Goal: Task Accomplishment & Management: Manage account settings

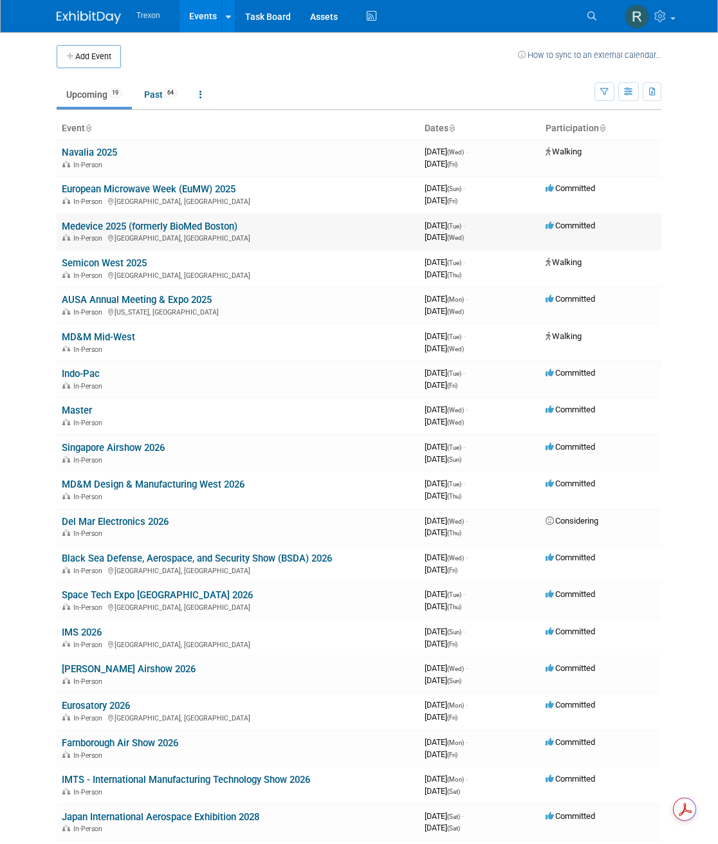
click at [173, 221] on link "Medevice 2025 (formerly BioMed Boston)" at bounding box center [150, 227] width 176 height 12
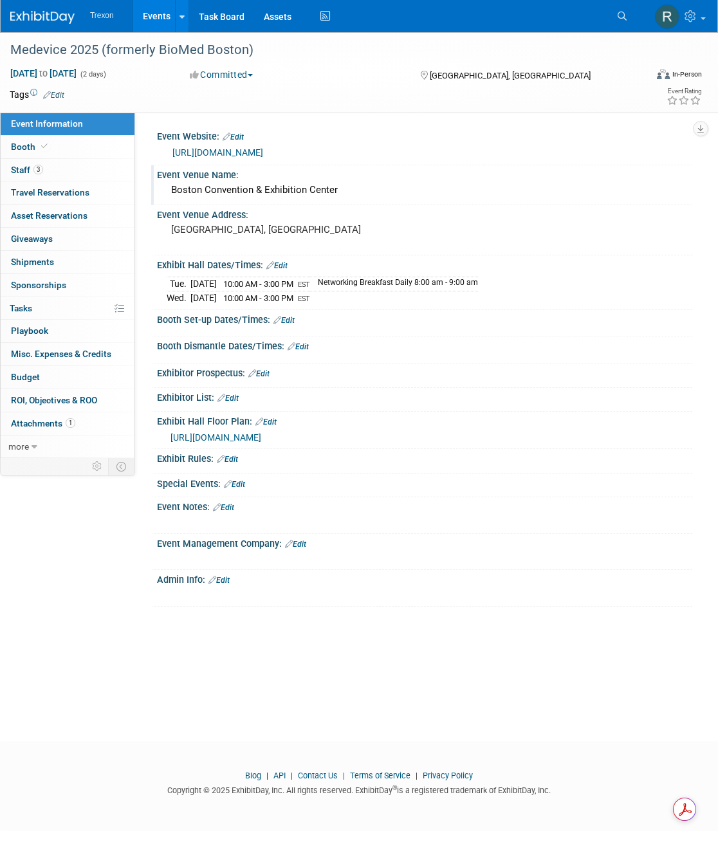
drag, startPoint x: 351, startPoint y: 187, endPoint x: 165, endPoint y: 188, distance: 186.0
click at [165, 188] on div "Boston Convention & Exhibition Center" at bounding box center [424, 190] width 535 height 21
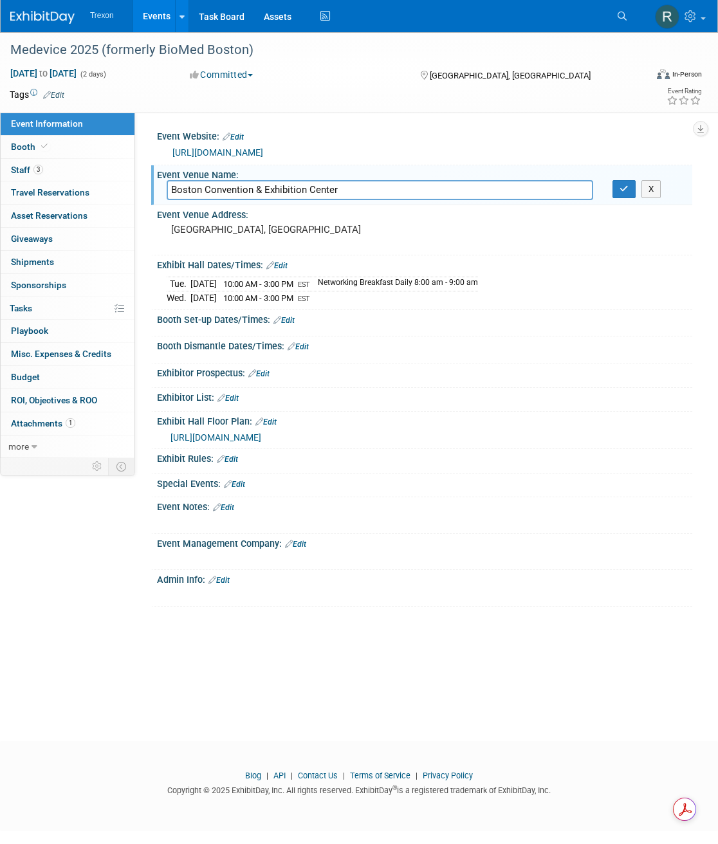
drag, startPoint x: 346, startPoint y: 188, endPoint x: 160, endPoint y: 189, distance: 186.0
click at [160, 189] on div "Boston Convention & Exhibition Center" at bounding box center [380, 190] width 446 height 20
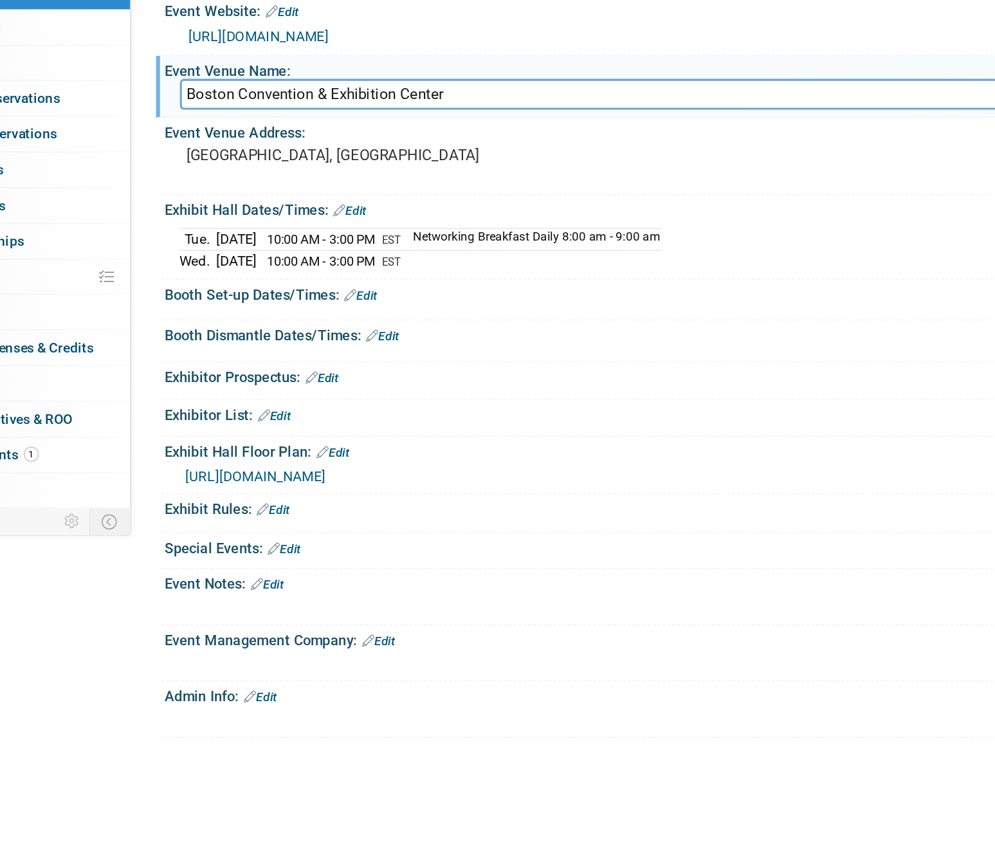
click at [344, 317] on link "Edit" at bounding box center [336, 320] width 21 height 9
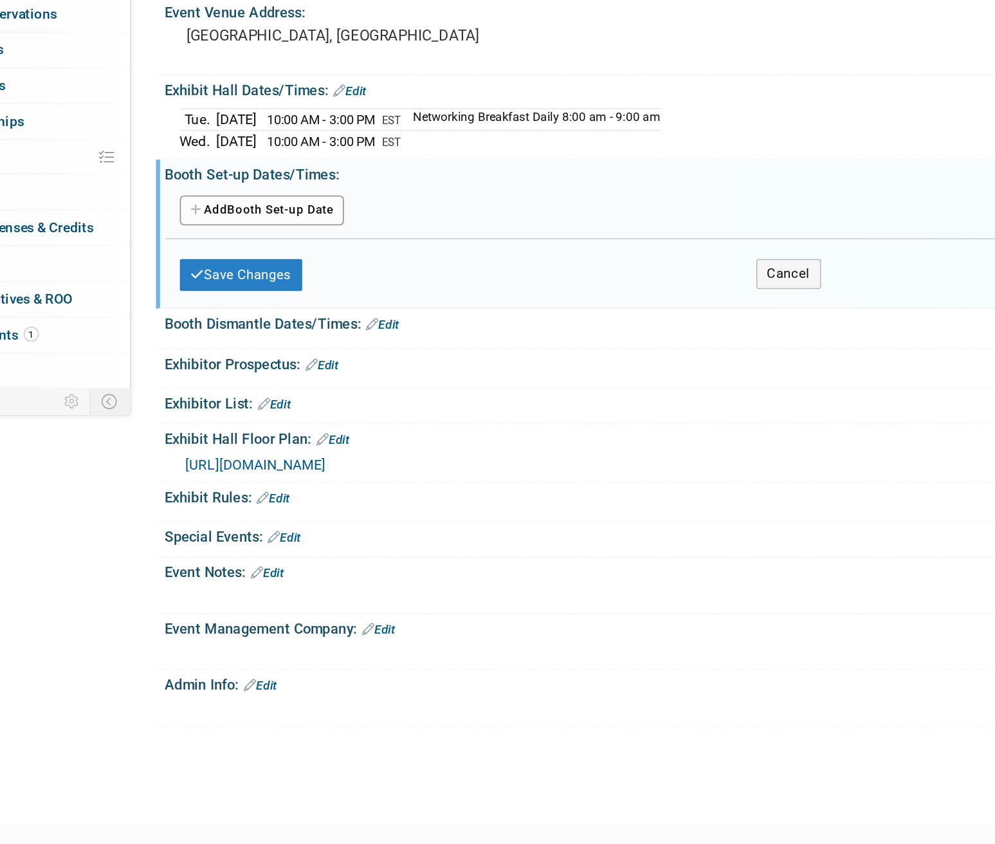
click at [256, 342] on button "Add Another Booth Set-up Date" at bounding box center [272, 342] width 107 height 19
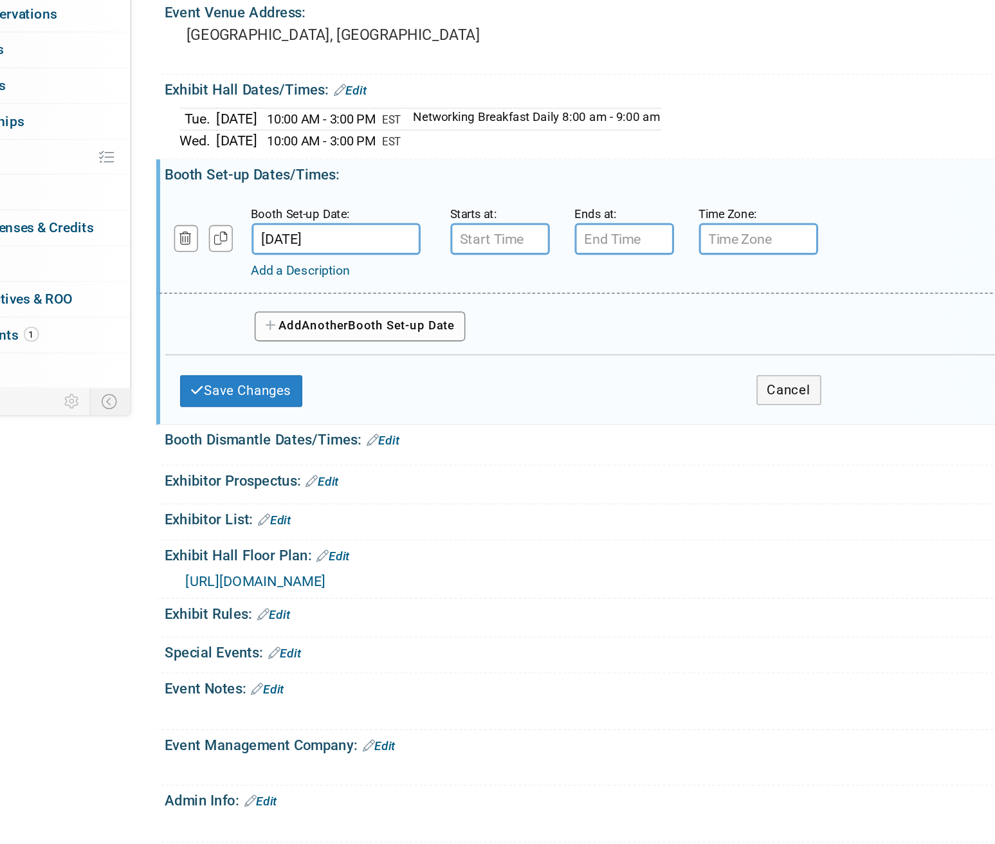
click at [297, 360] on input "[DATE]" at bounding box center [320, 361] width 109 height 21
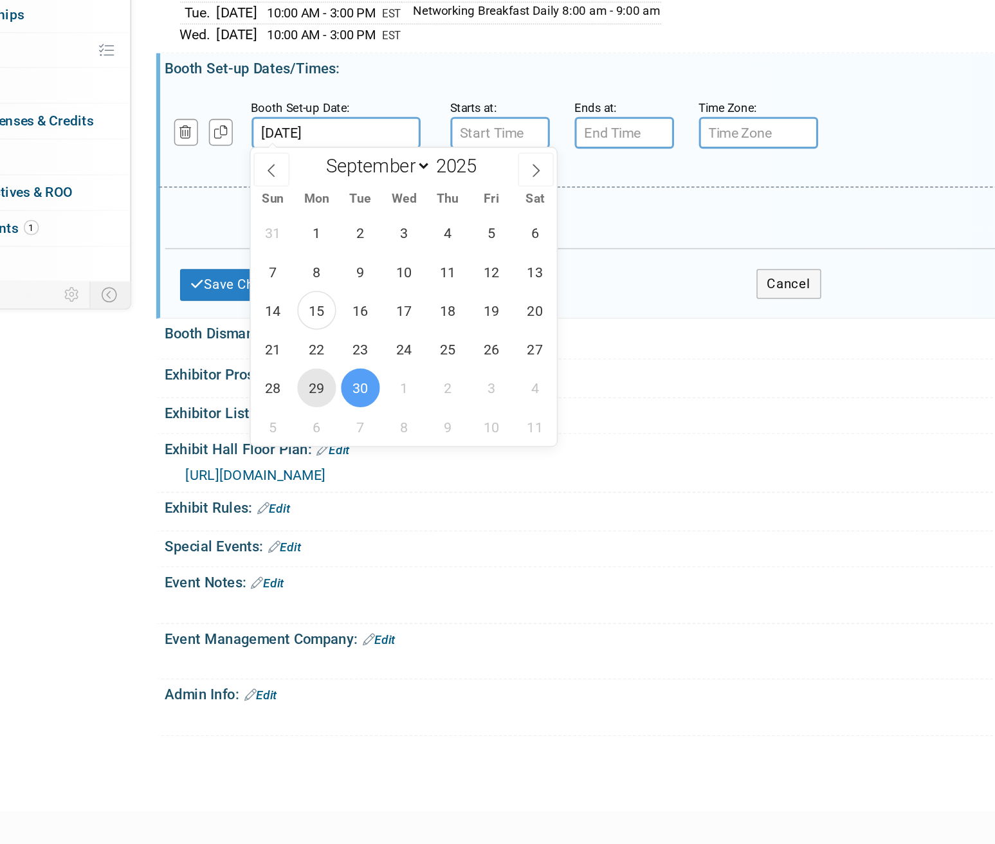
click at [309, 529] on span "29" at bounding box center [307, 526] width 25 height 25
type input "[DATE]"
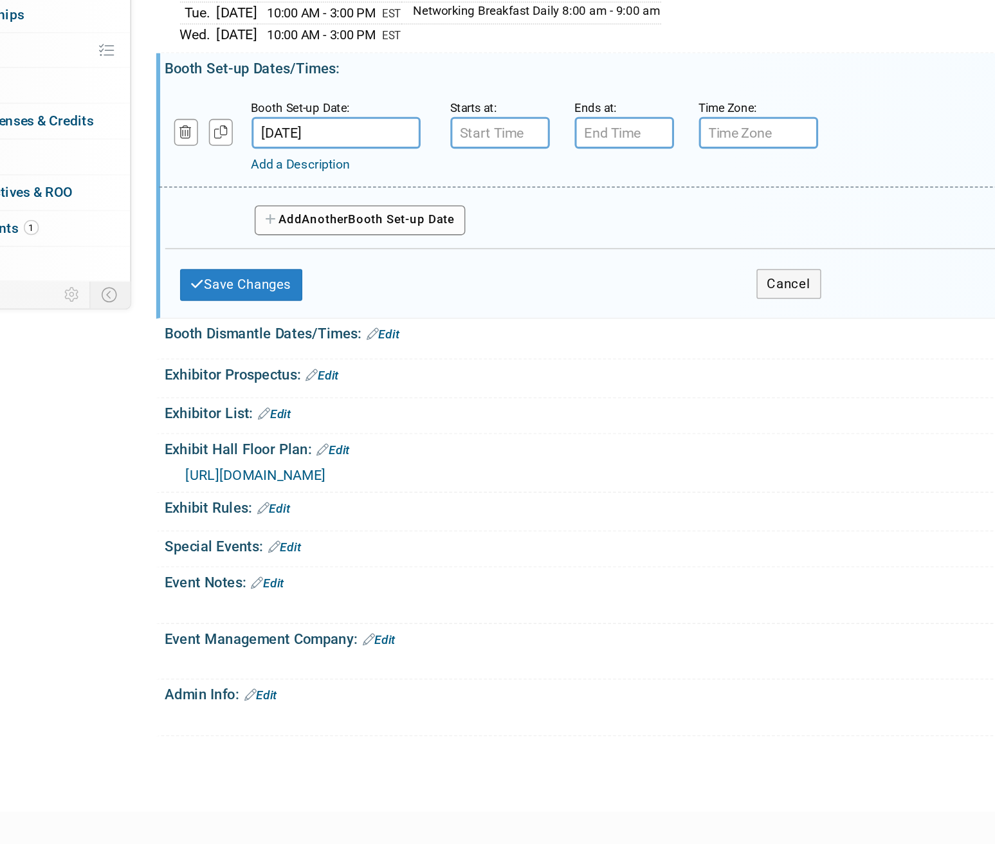
click at [434, 372] on div "Add a Description Description:" at bounding box center [541, 380] width 550 height 16
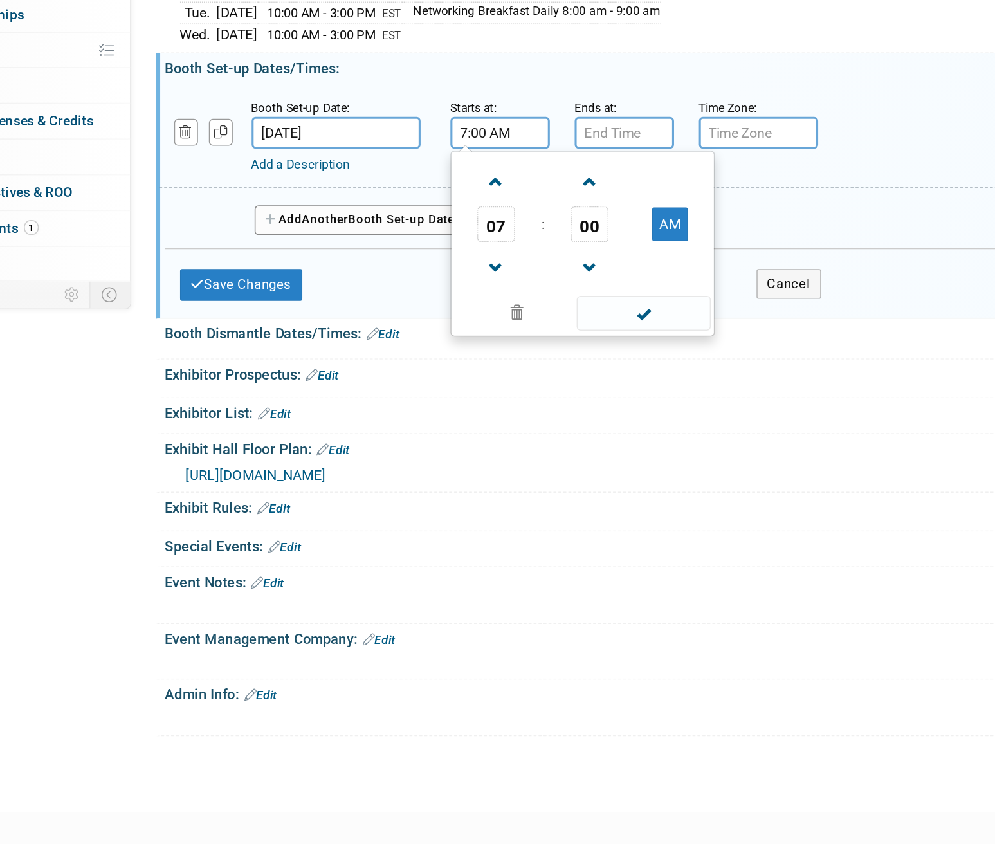
click at [429, 364] on input "7:00 AM" at bounding box center [426, 361] width 64 height 21
click at [427, 395] on span at bounding box center [424, 393] width 23 height 23
type input "8:00 AM"
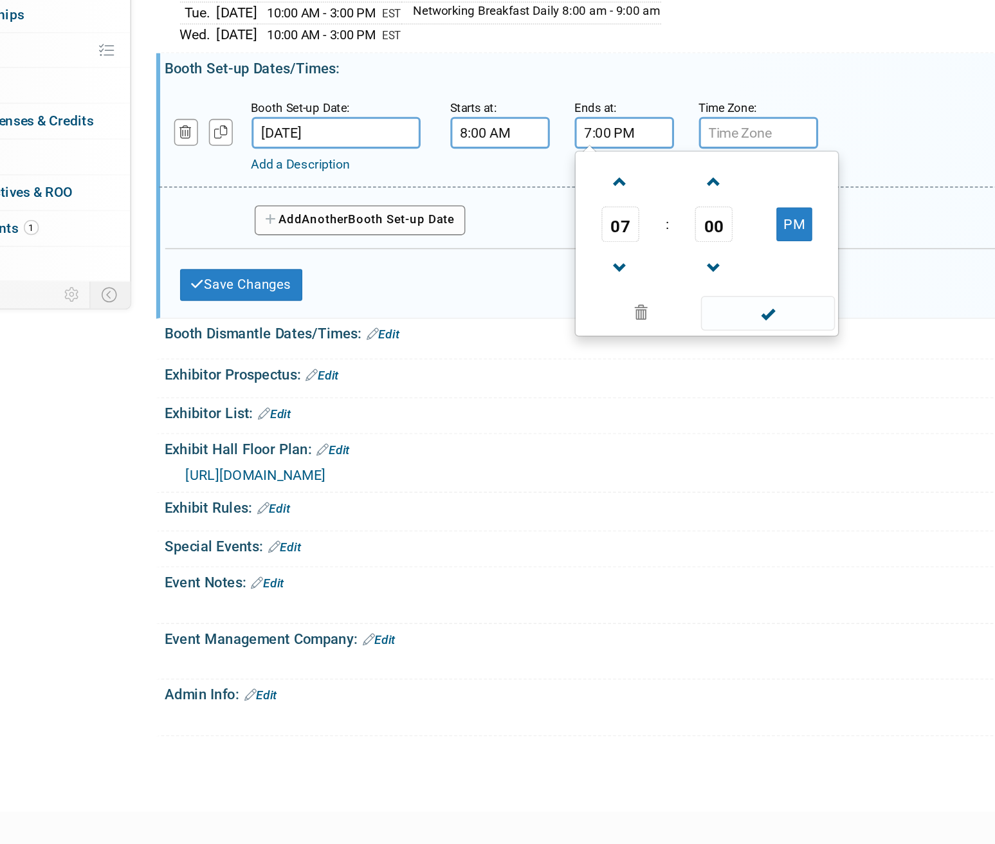
click at [499, 356] on input "7:00 PM" at bounding box center [507, 361] width 64 height 21
click at [504, 446] on span at bounding box center [505, 449] width 23 height 23
type input "5:00 PM"
click at [586, 362] on input "text" at bounding box center [593, 361] width 77 height 21
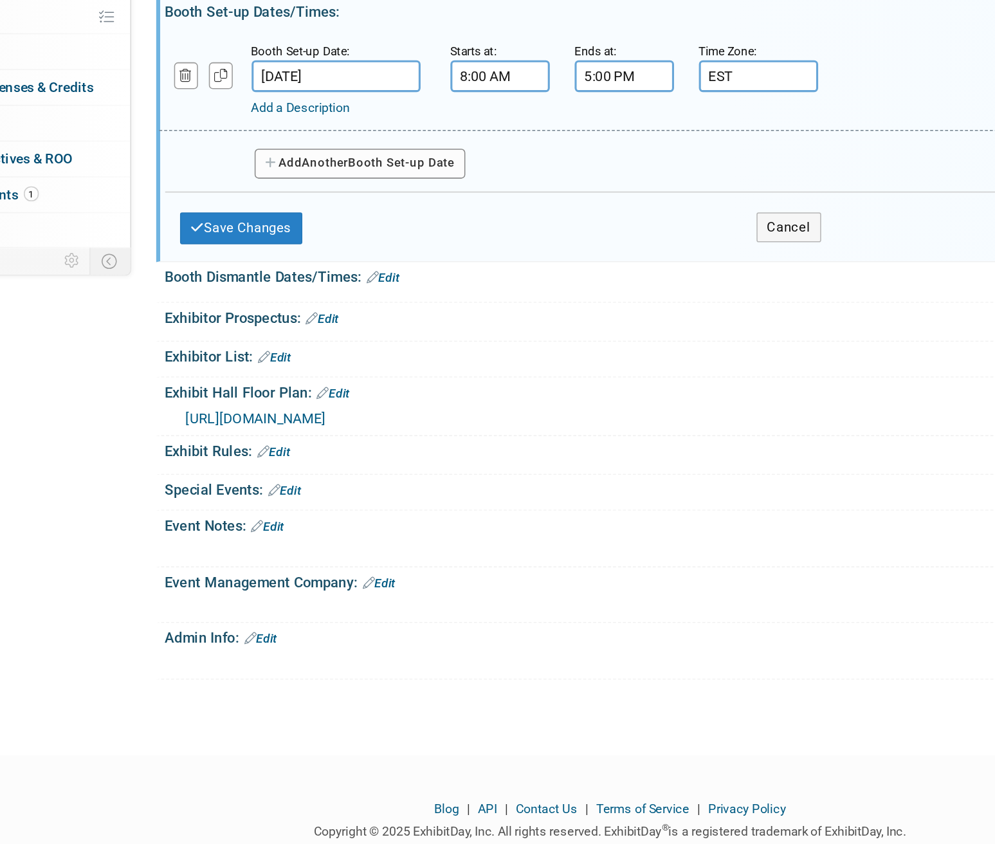
scroll to position [24, 0]
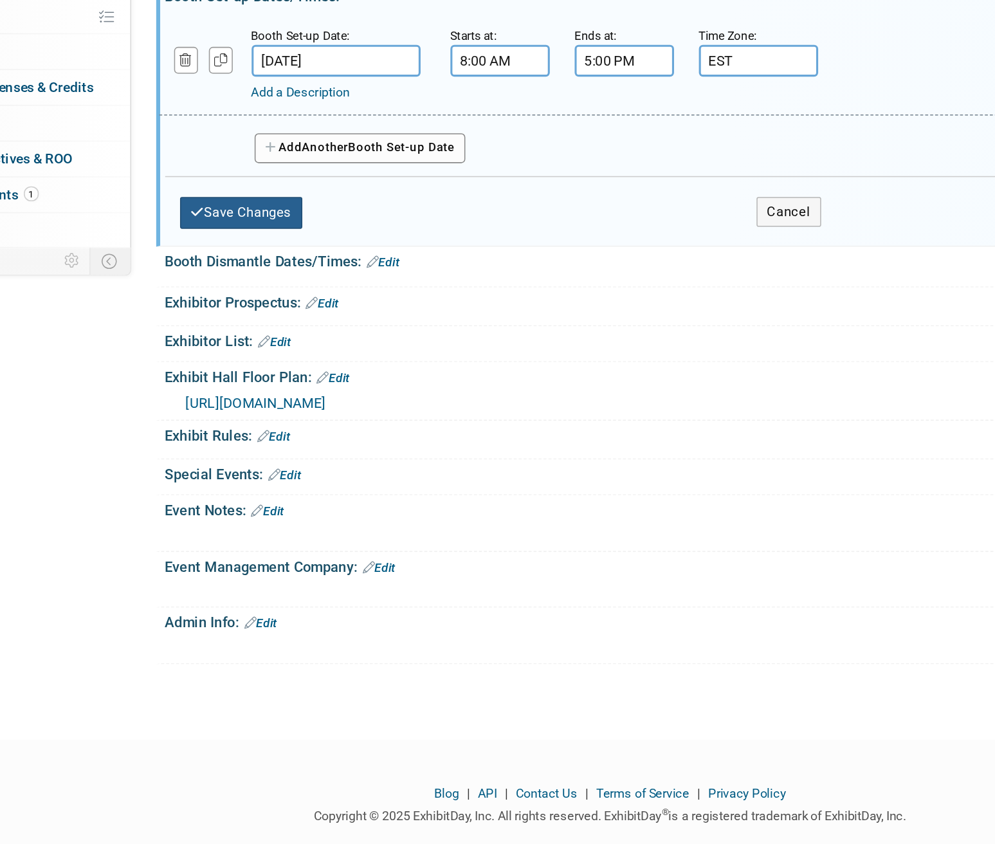
type input "EST"
click at [270, 434] on button "Save Changes" at bounding box center [259, 435] width 80 height 21
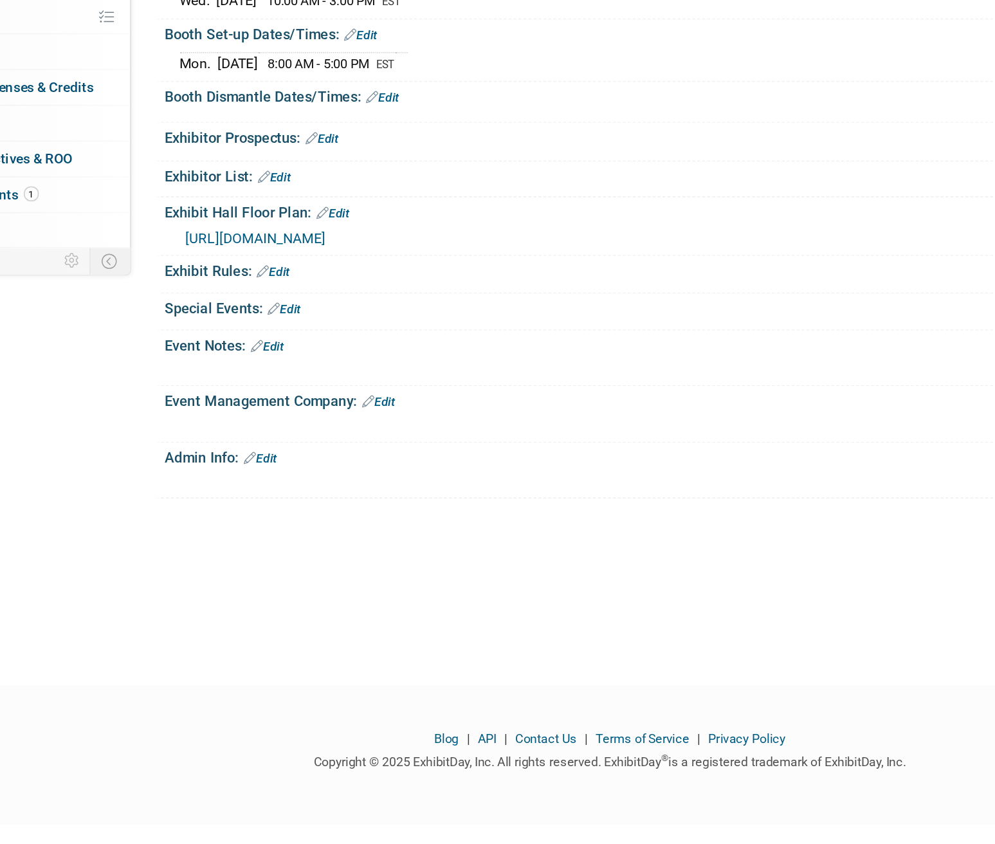
scroll to position [0, 0]
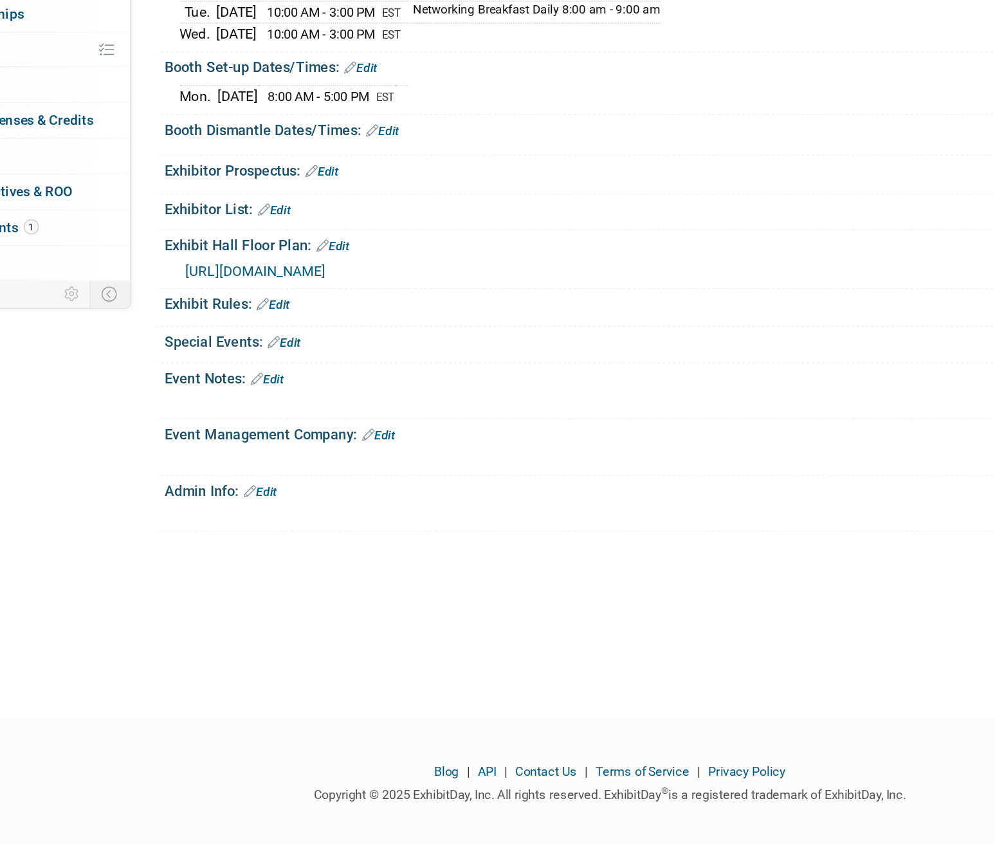
click at [356, 356] on link "Edit" at bounding box center [350, 360] width 21 height 9
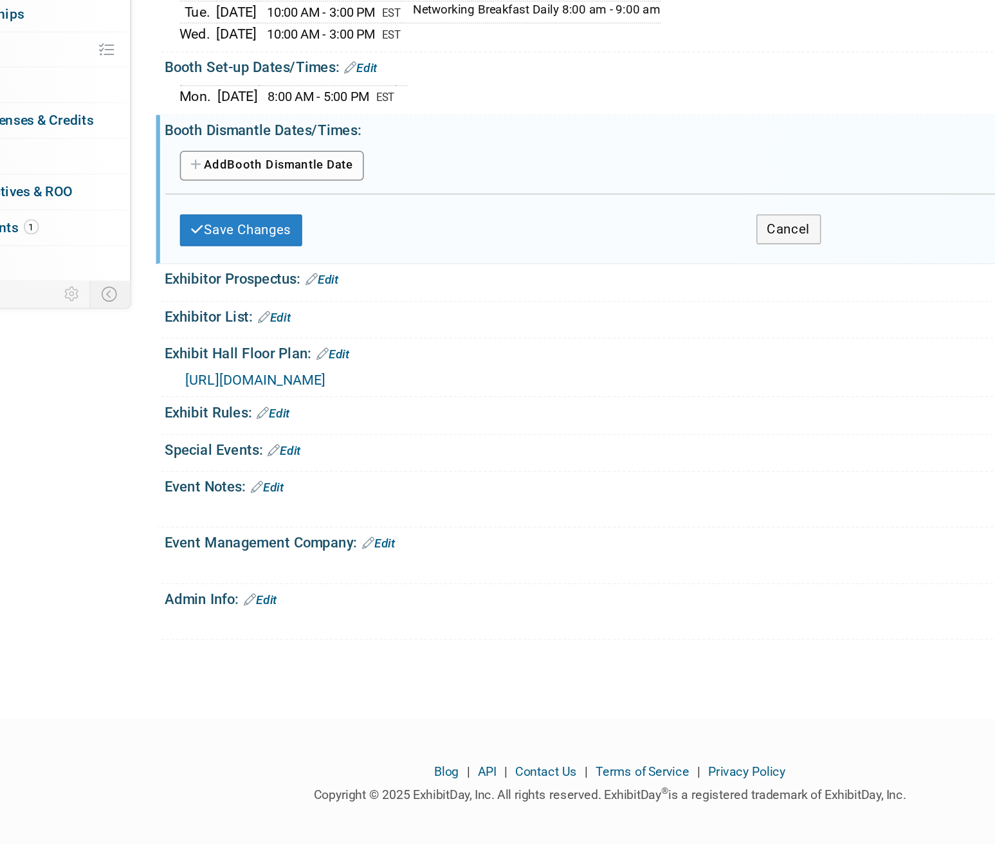
click at [250, 374] on button "Add Another Booth Dismantle Date" at bounding box center [278, 383] width 119 height 19
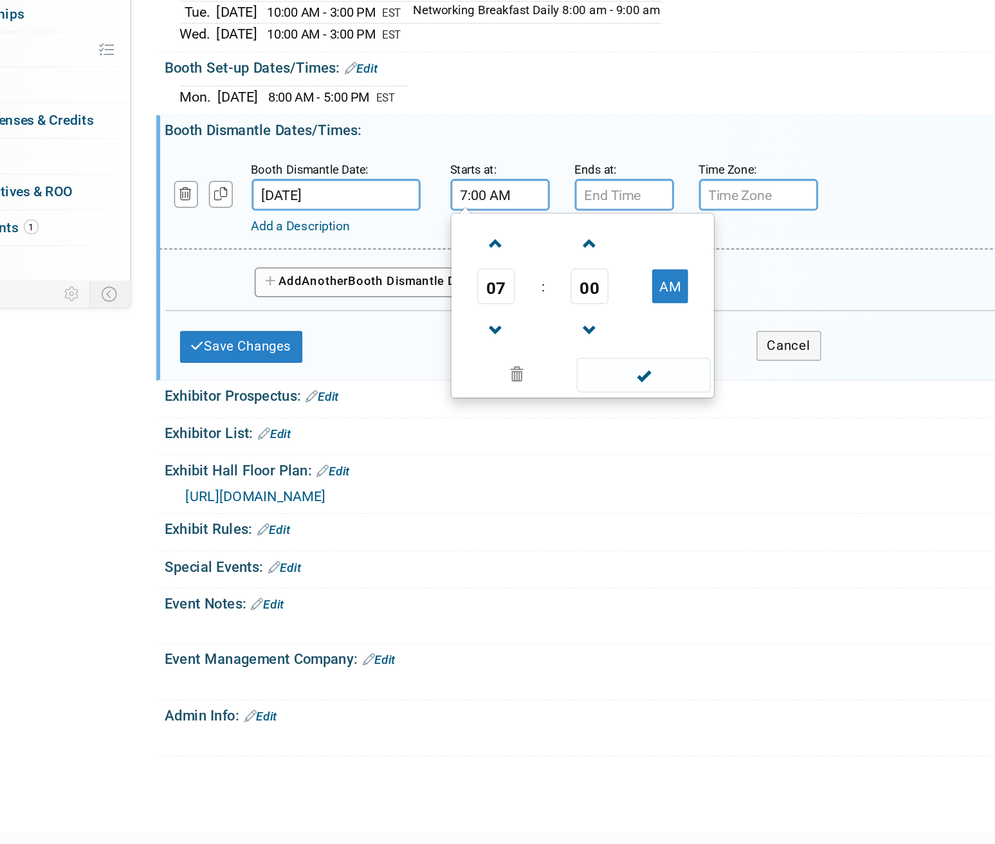
click at [415, 401] on input "7:00 AM" at bounding box center [426, 402] width 64 height 21
click at [424, 481] on span at bounding box center [424, 490] width 23 height 23
click at [529, 462] on button "AM" at bounding box center [536, 461] width 23 height 22
type input "5:00 PM"
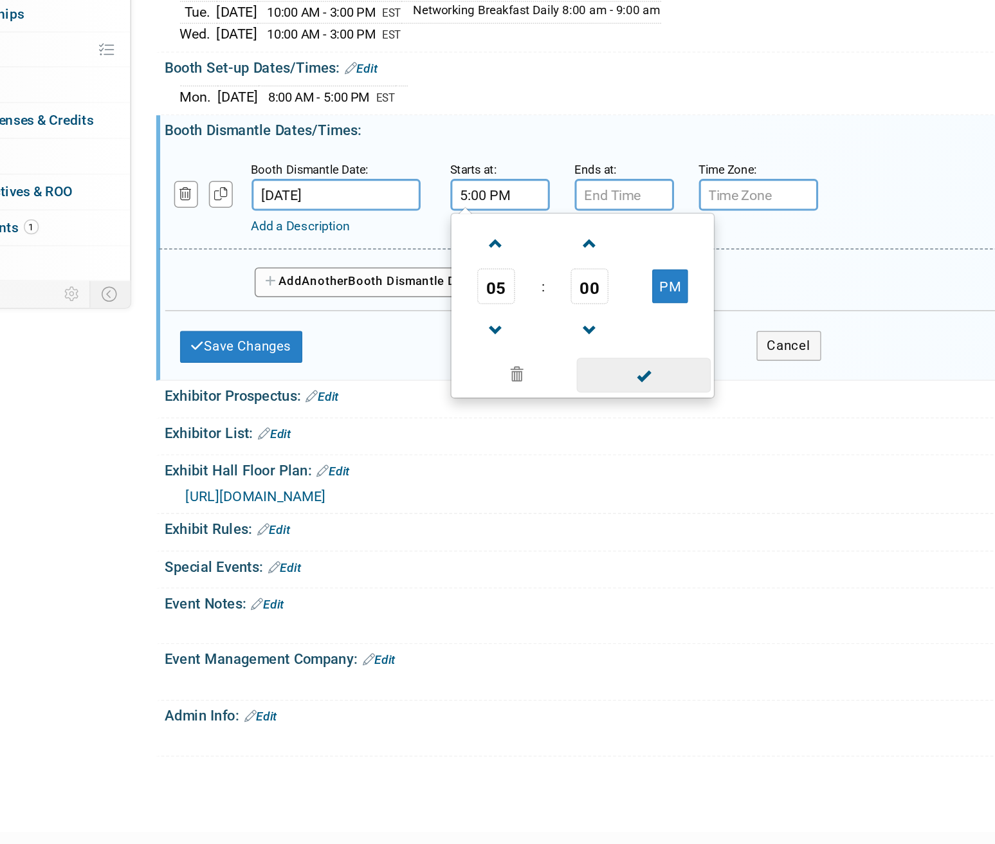
click at [521, 512] on span at bounding box center [519, 519] width 87 height 23
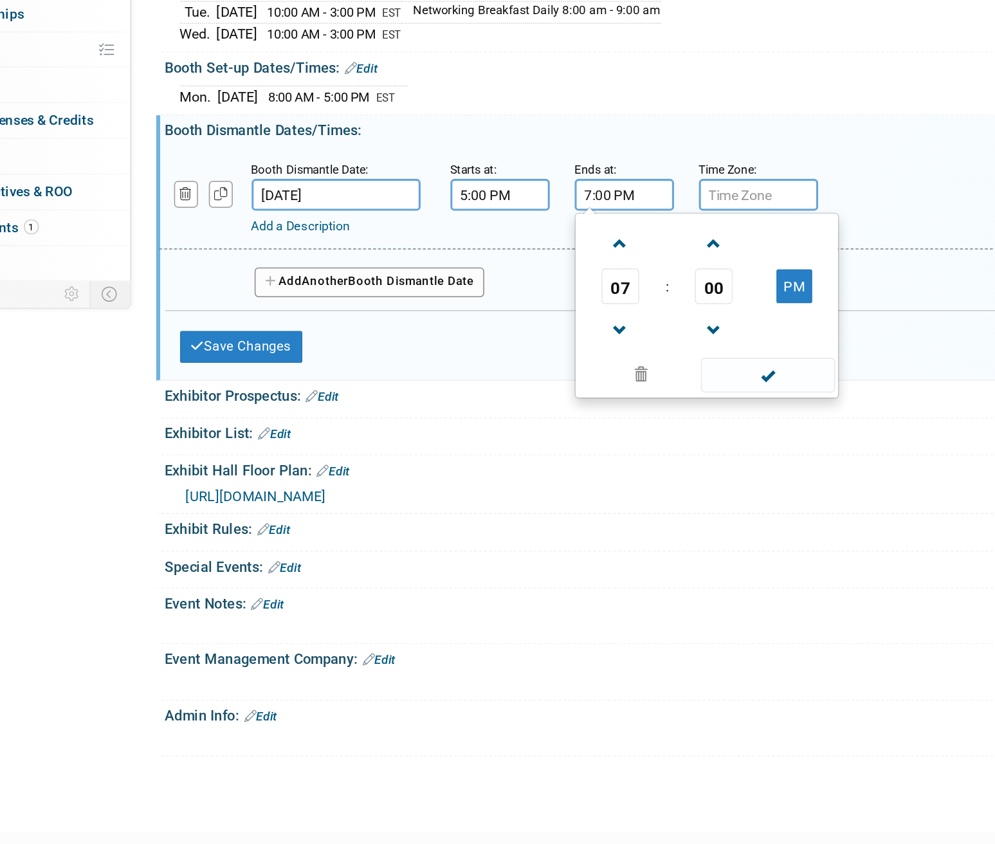
click at [501, 403] on input "7:00 PM" at bounding box center [507, 402] width 64 height 21
click at [502, 439] on span at bounding box center [505, 434] width 23 height 23
type input "9:00 PM"
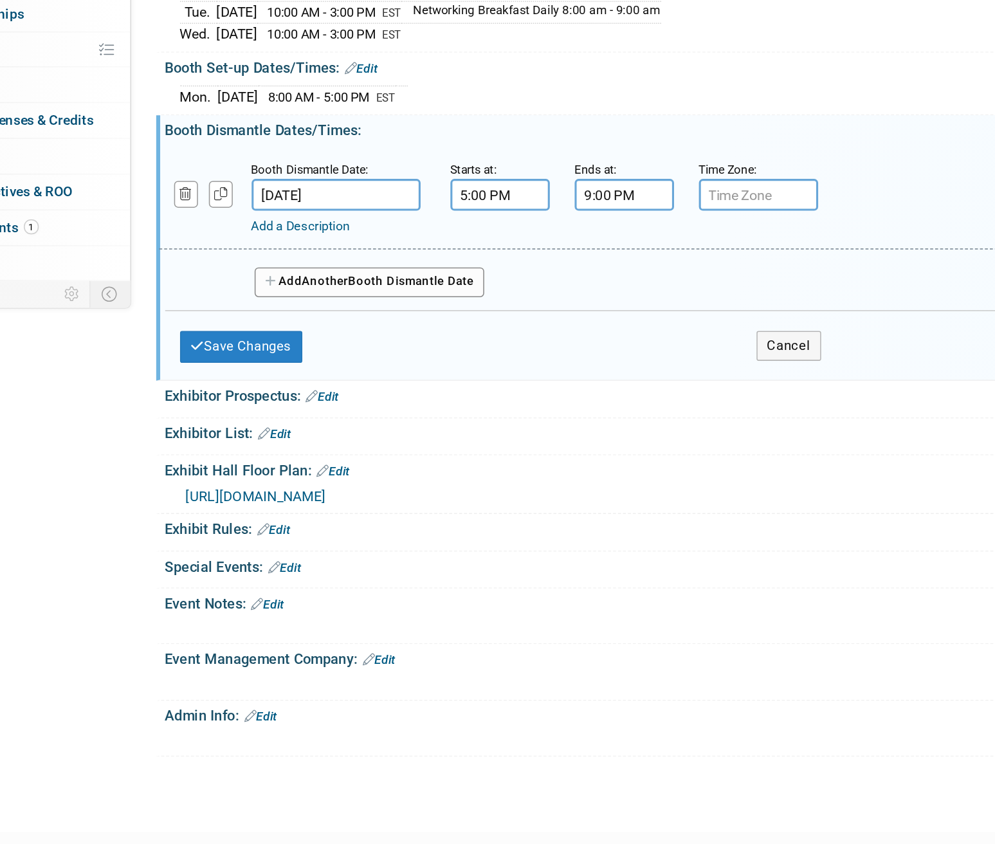
click at [582, 393] on input "text" at bounding box center [593, 402] width 77 height 21
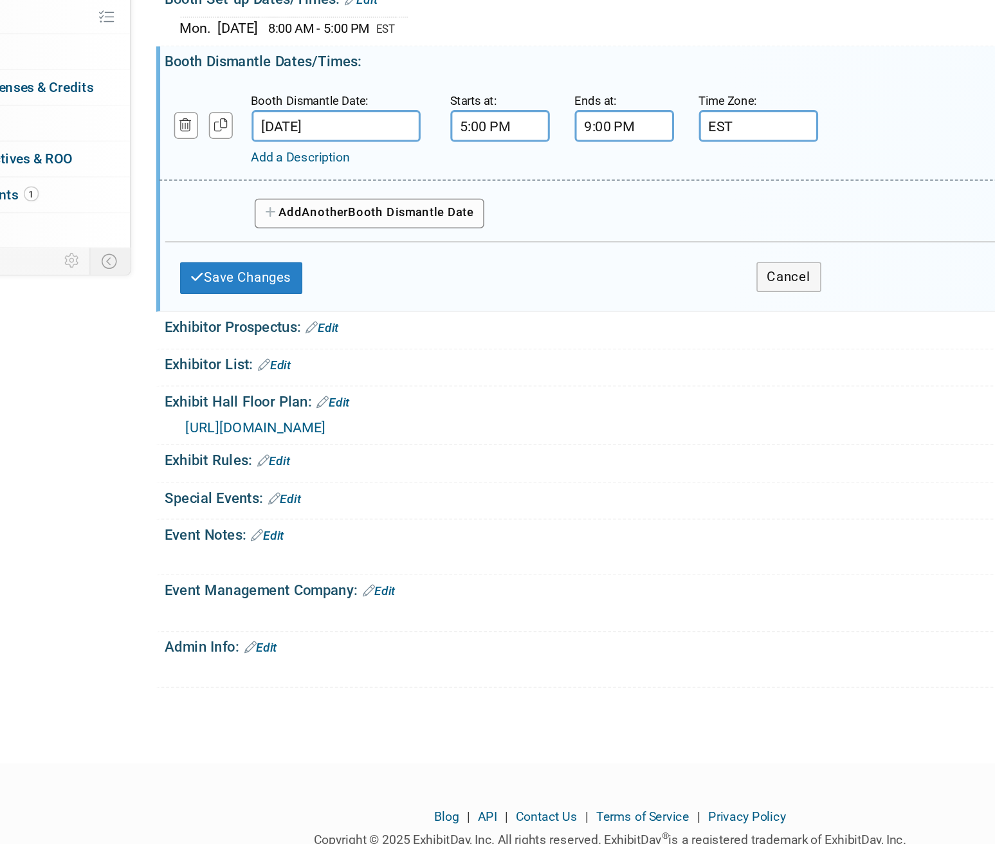
scroll to position [30, 0]
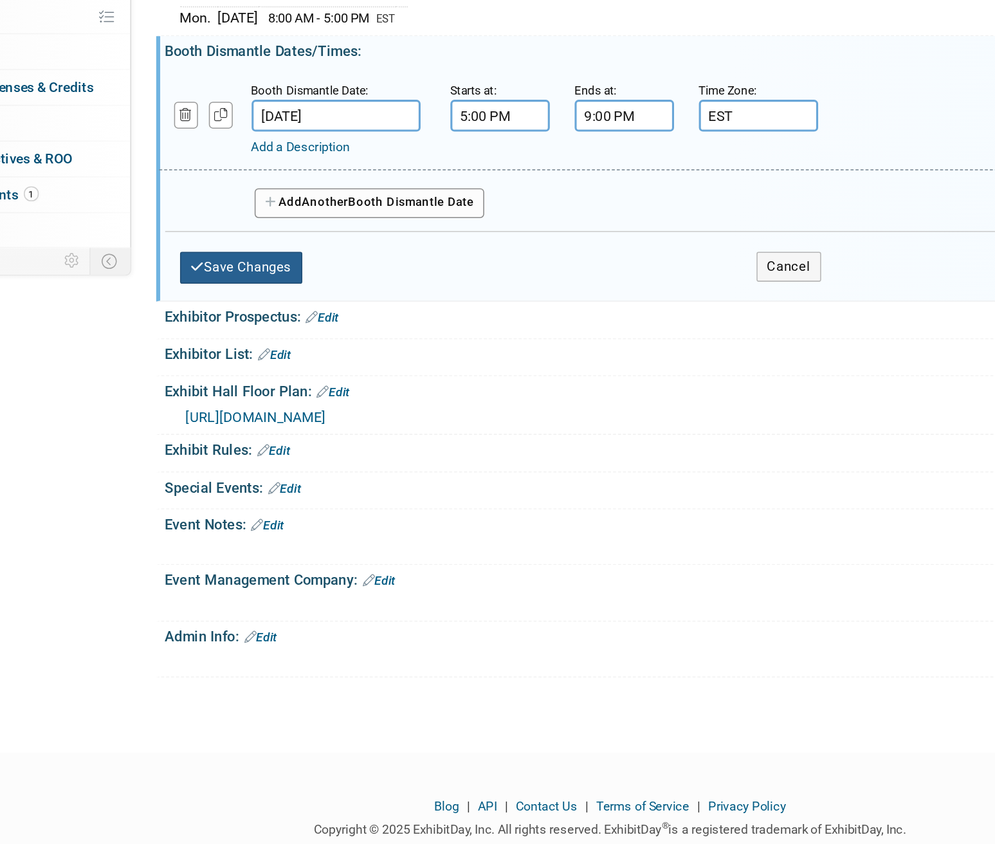
type input "EST"
click at [281, 464] on button "Save Changes" at bounding box center [259, 471] width 80 height 21
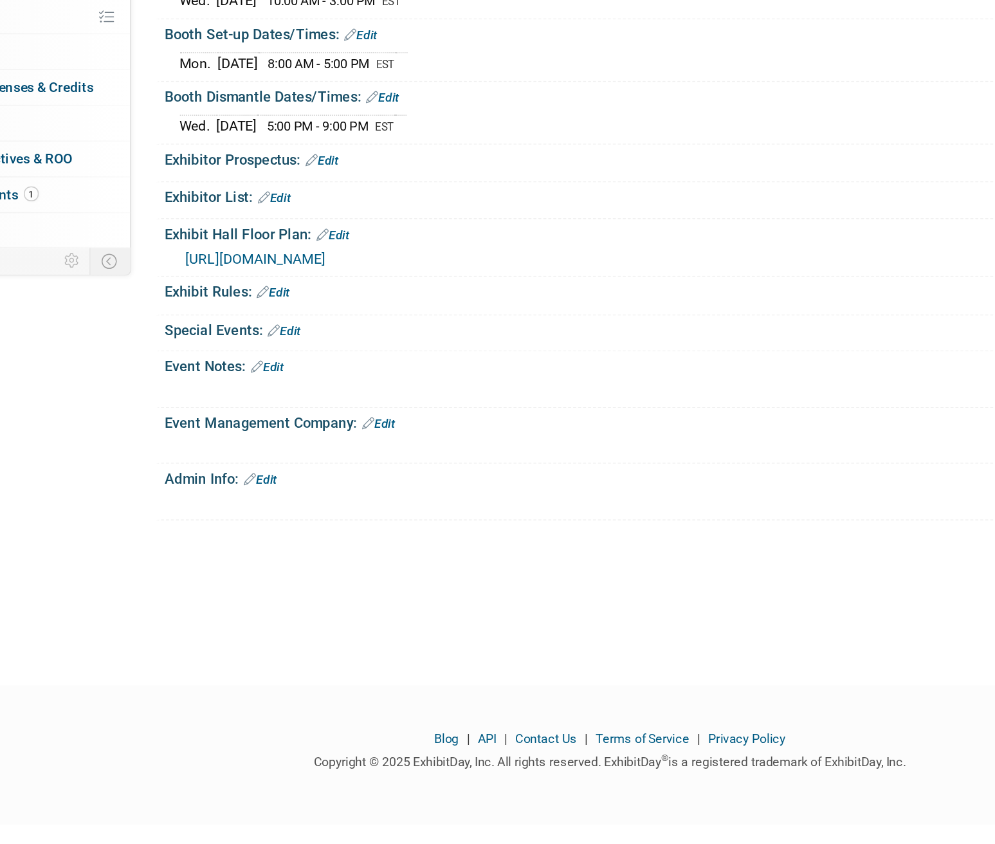
scroll to position [0, 0]
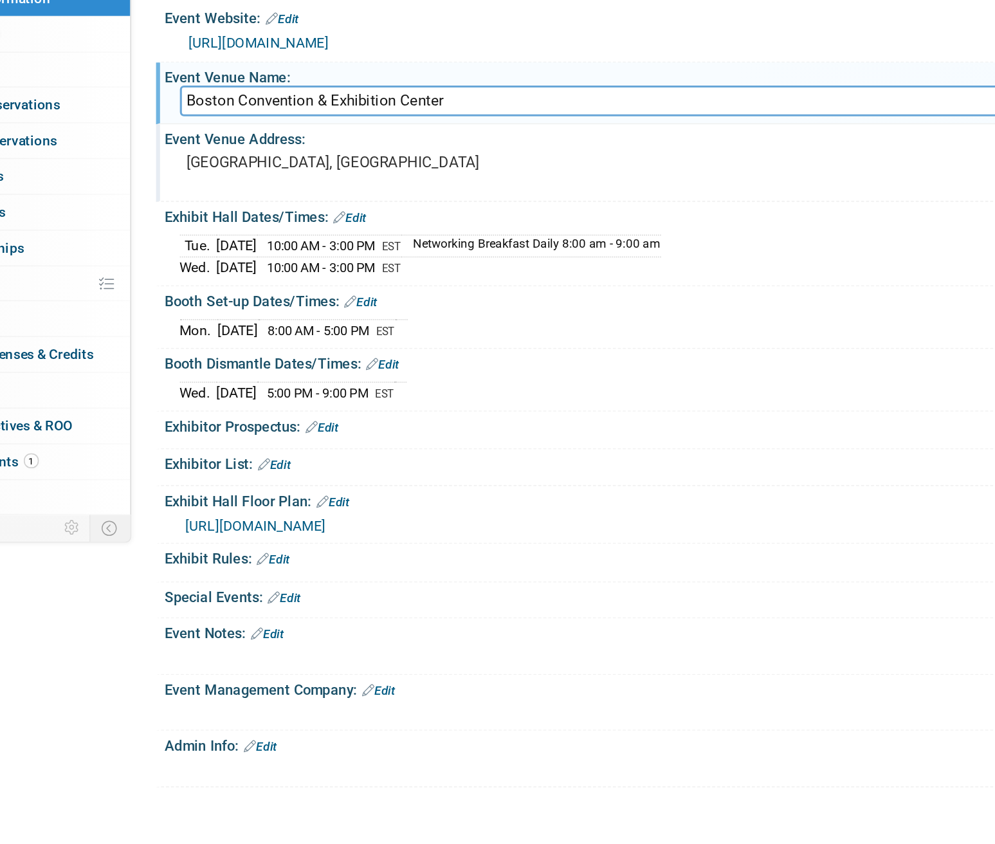
click at [297, 221] on div "[GEOGRAPHIC_DATA], [GEOGRAPHIC_DATA]" at bounding box center [362, 236] width 286 height 30
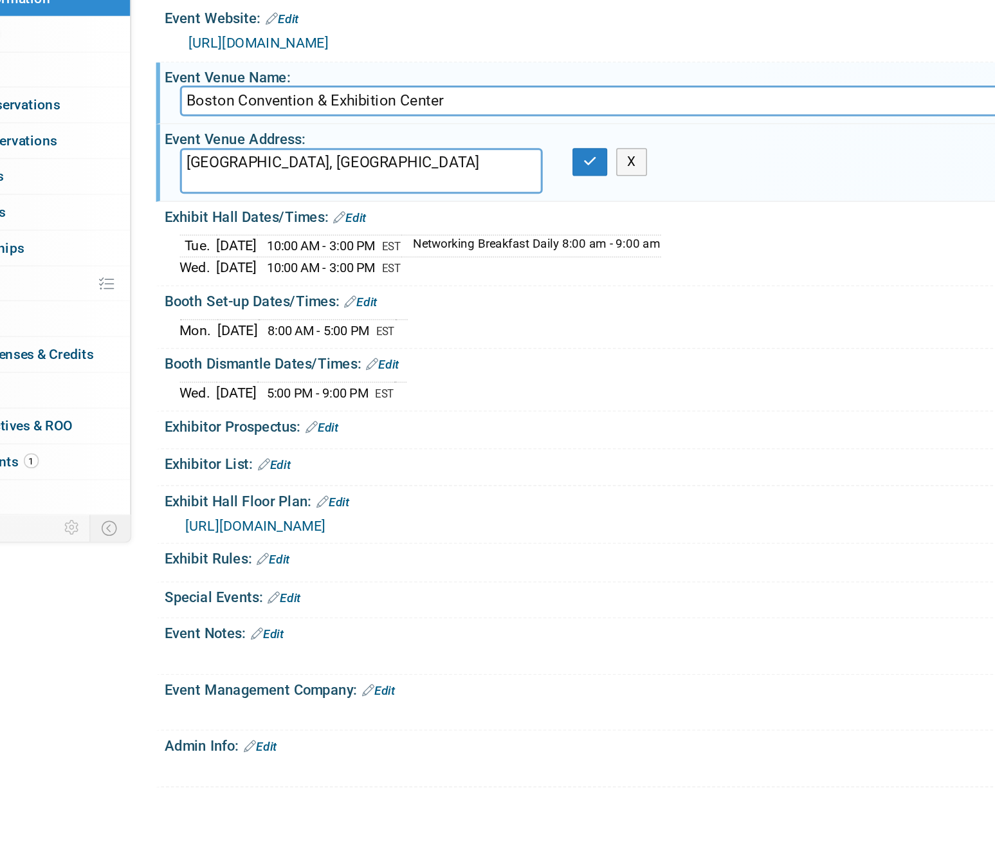
click at [224, 230] on textarea "[GEOGRAPHIC_DATA], [GEOGRAPHIC_DATA]" at bounding box center [336, 236] width 235 height 30
click at [363, 230] on textarea "[STREET_ADDRESS]" at bounding box center [336, 236] width 235 height 30
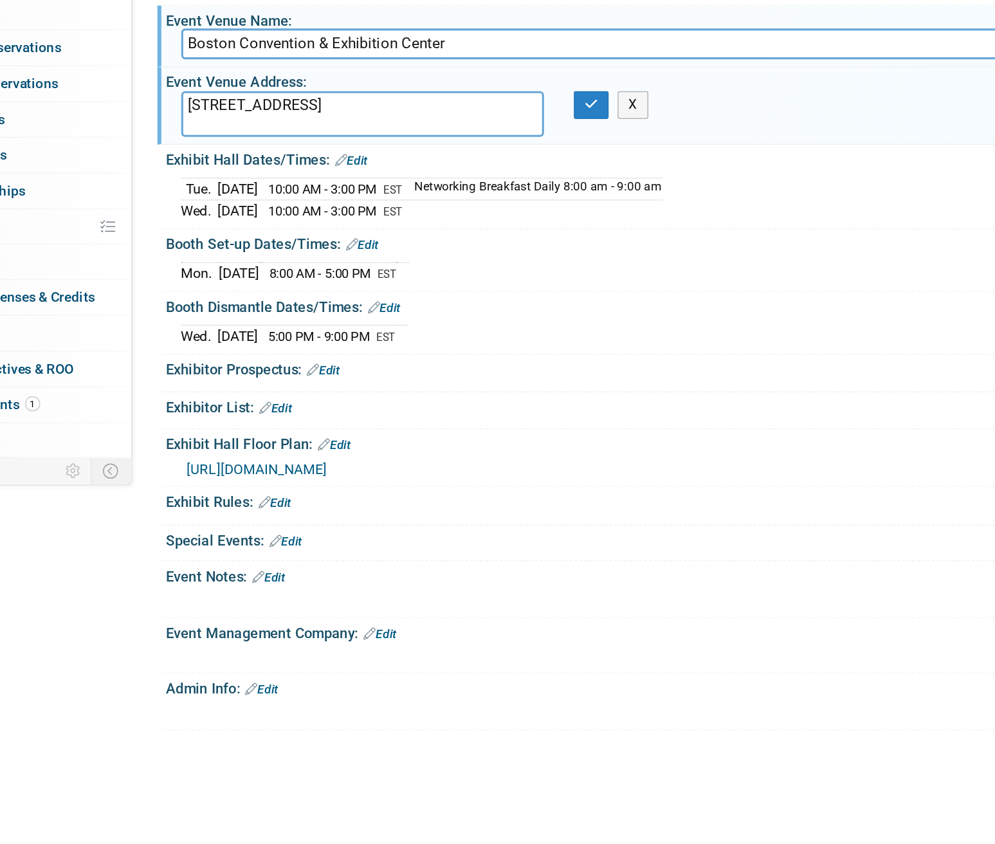
click at [344, 231] on textarea "[STREET_ADDRESS]" at bounding box center [336, 236] width 235 height 30
type textarea "[STREET_ADDRESS]"
click at [489, 225] on button "button" at bounding box center [485, 230] width 23 height 18
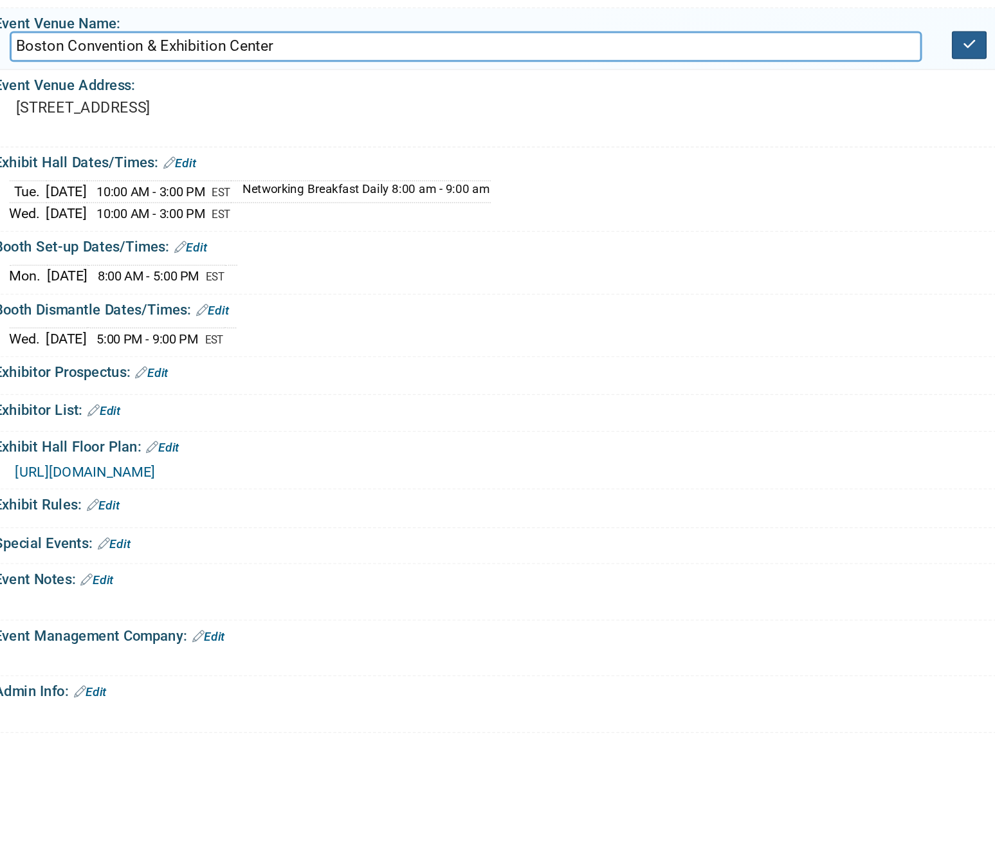
click at [717, 191] on button "button" at bounding box center [840, 189] width 23 height 18
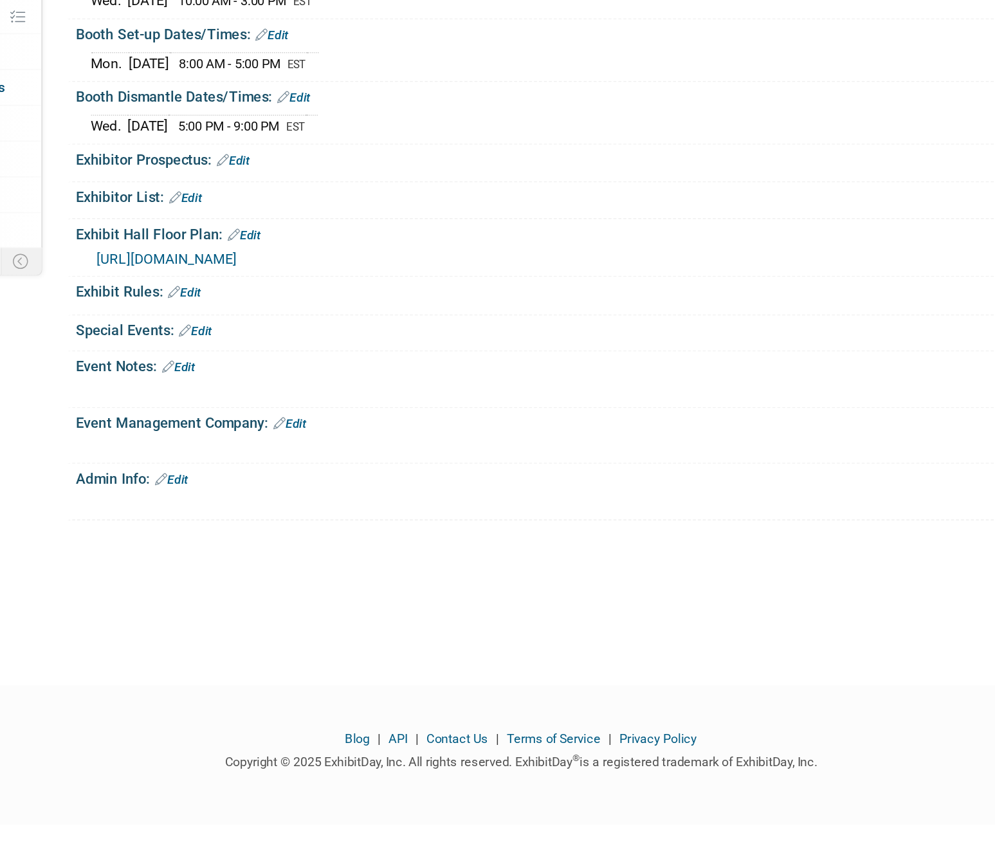
click at [320, 397] on link "Edit" at bounding box center [311, 401] width 21 height 9
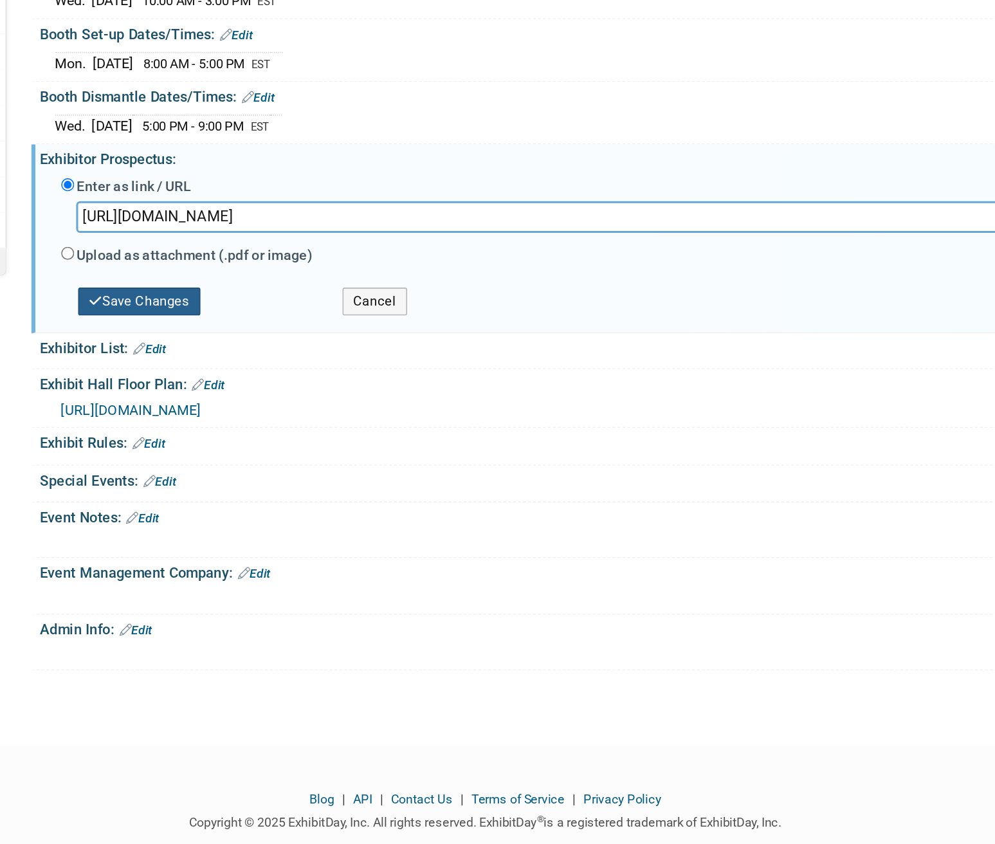
type input "[URL][DOMAIN_NAME]"
click at [266, 484] on button "Save Changes" at bounding box center [274, 493] width 80 height 18
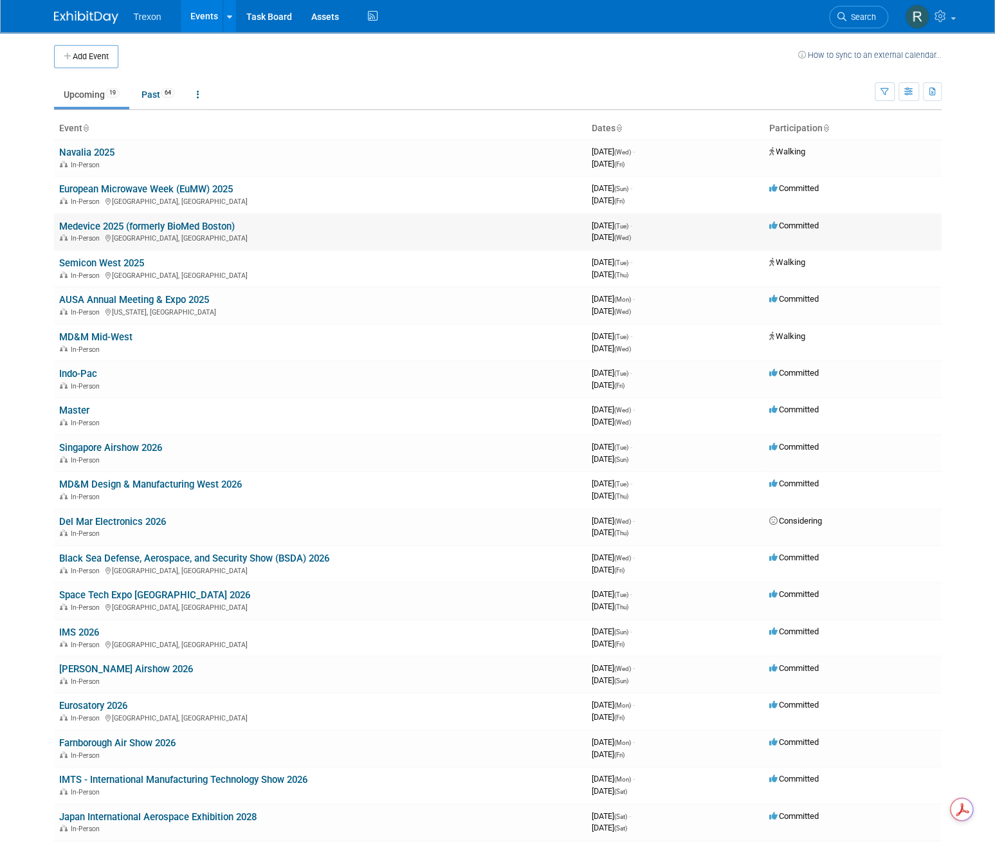
click at [129, 226] on link "Medevice 2025 (formerly BioMed Boston)" at bounding box center [147, 227] width 176 height 12
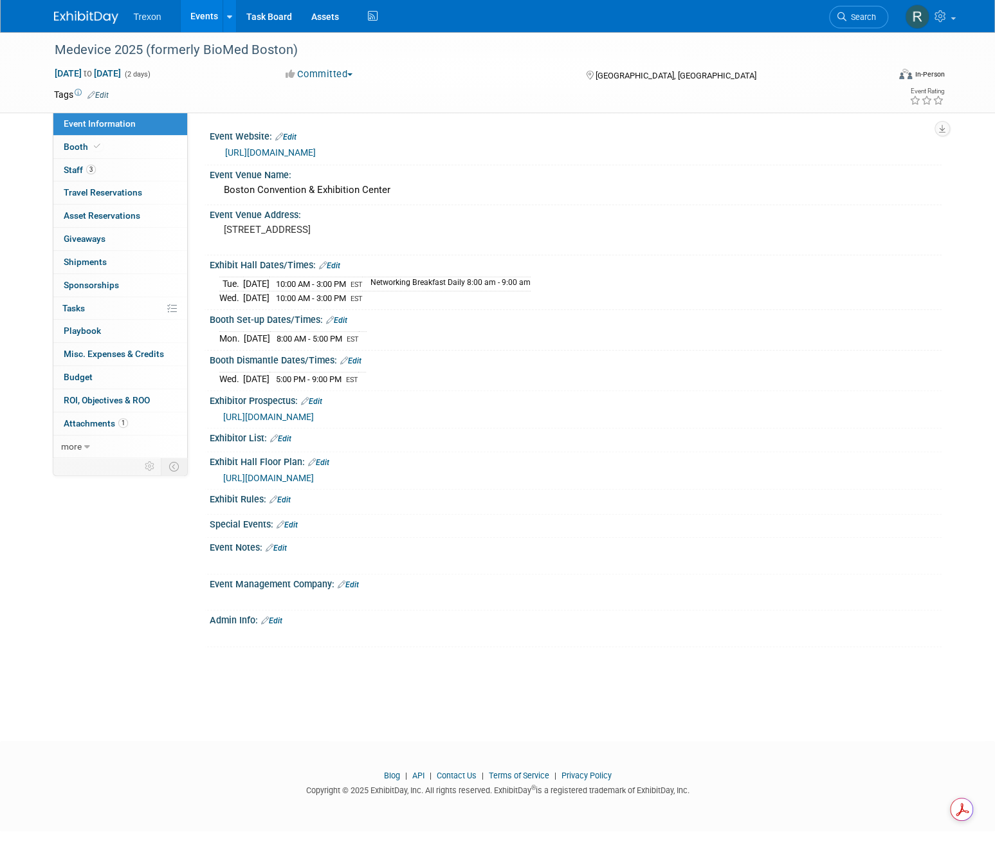
click at [314, 415] on span "https://www.freemanco.com/documents/quick-facts5?showId=539046&venueId=10000026…" at bounding box center [268, 417] width 91 height 10
drag, startPoint x: 360, startPoint y: 374, endPoint x: 216, endPoint y: 376, distance: 143.5
click at [216, 376] on div "Wed. Oct 1, 2025 5:00 PM - 9:00 PM EST Save Changes Cancel" at bounding box center [576, 376] width 732 height 22
copy div "Wed. Oct 1, 2025 5:00 PM - 9:00 PM"
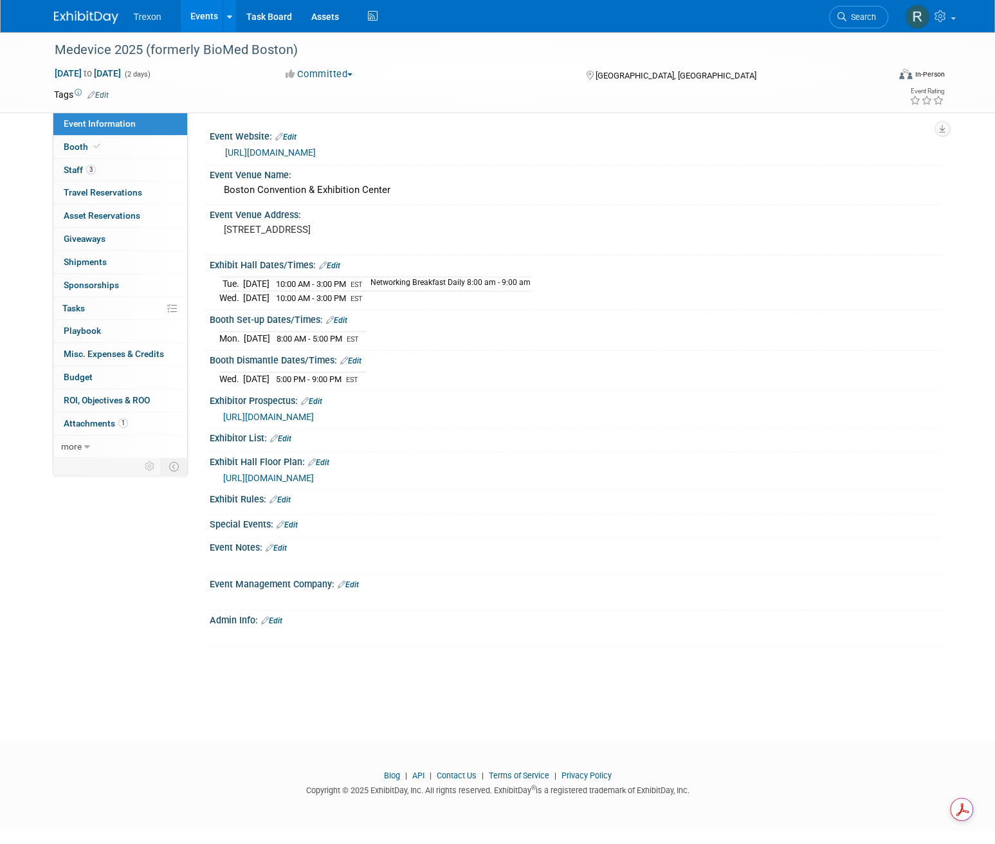
drag, startPoint x: 217, startPoint y: 333, endPoint x: 396, endPoint y: 337, distance: 179.5
click at [396, 337] on div "Mon. Sep 29, 2025 8:00 AM - 5:00 PM EST Save Changes Cancel" at bounding box center [576, 336] width 732 height 22
copy div
click at [136, 142] on link "Booth" at bounding box center [120, 147] width 134 height 23
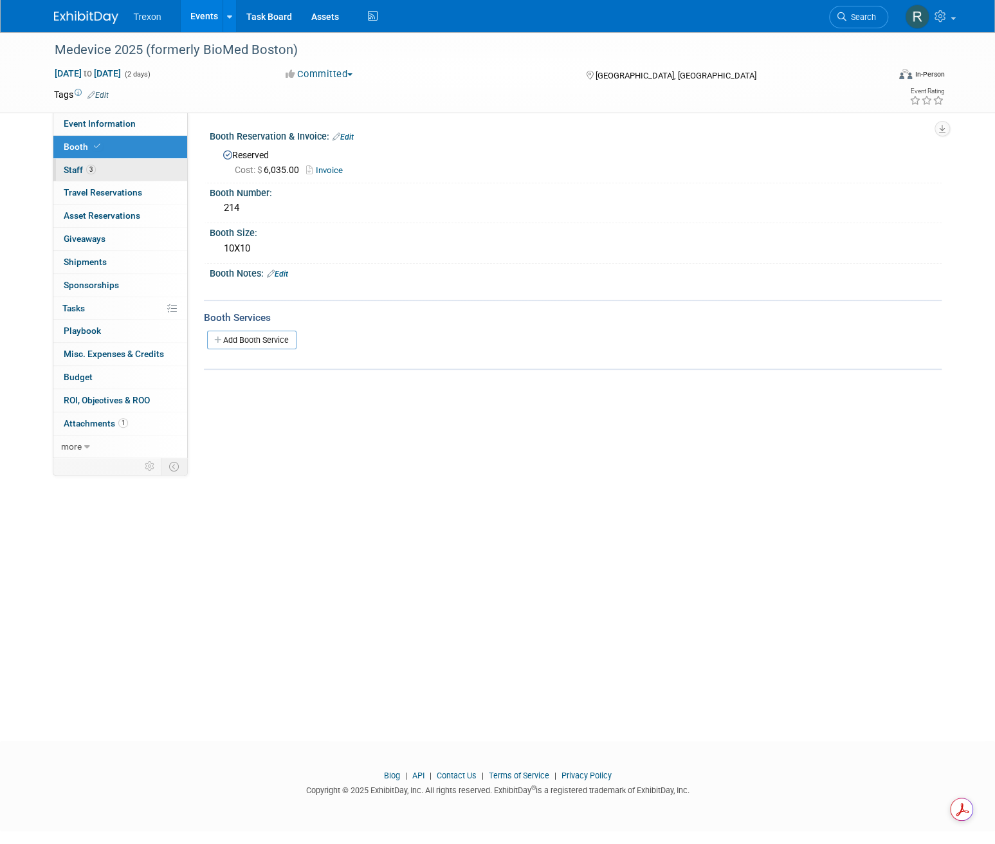
click at [148, 177] on link "3 Staff 3" at bounding box center [120, 170] width 134 height 23
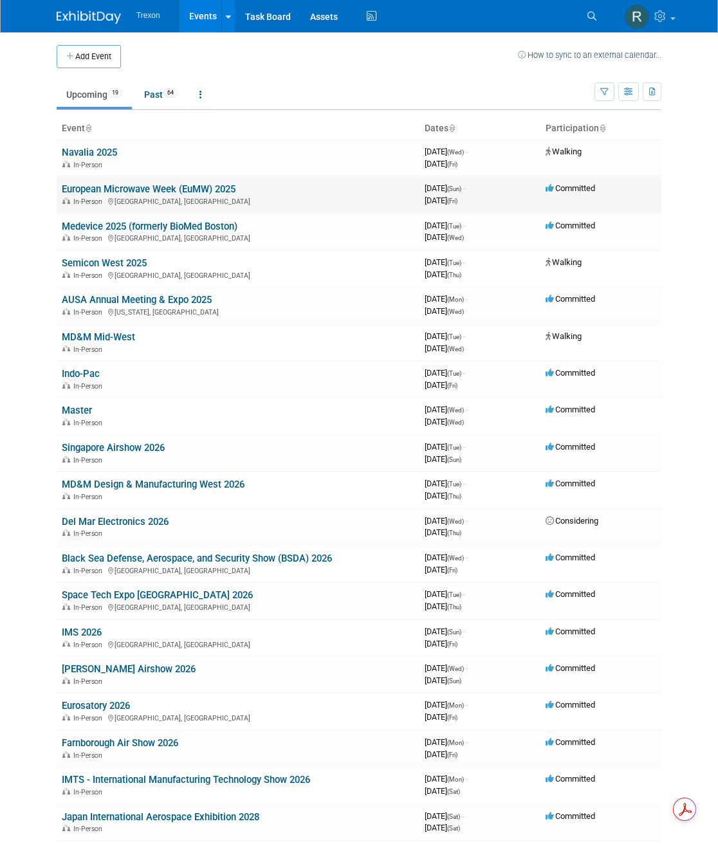
click at [147, 185] on link "European Microwave Week (EuMW) 2025" at bounding box center [149, 189] width 174 height 12
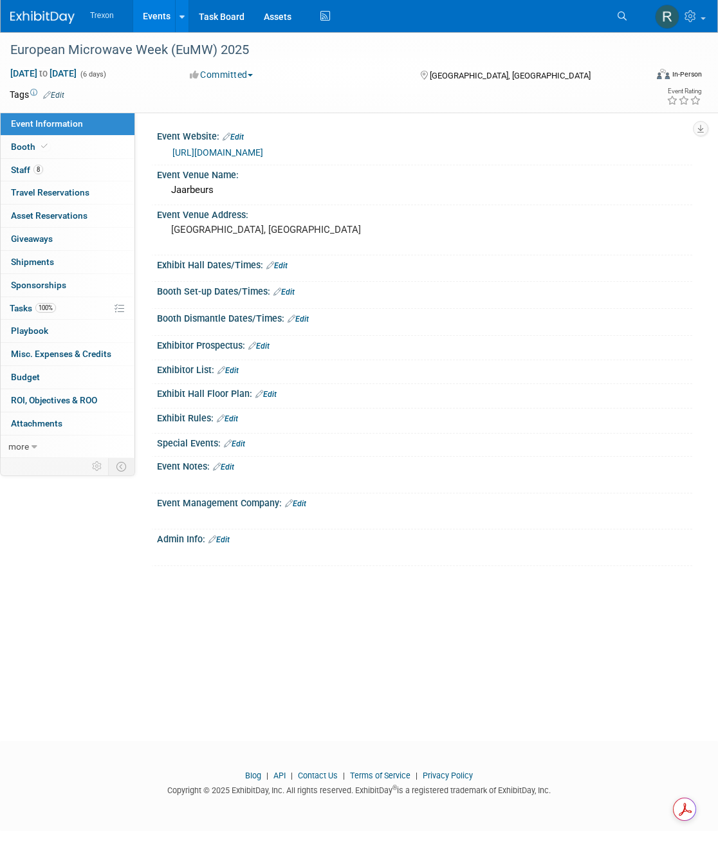
click at [250, 145] on div "https://www.eumweek.com/" at bounding box center [427, 152] width 510 height 15
click at [257, 151] on link "https://www.eumweek.com/" at bounding box center [217, 152] width 91 height 10
